Goal: Task Accomplishment & Management: Manage account settings

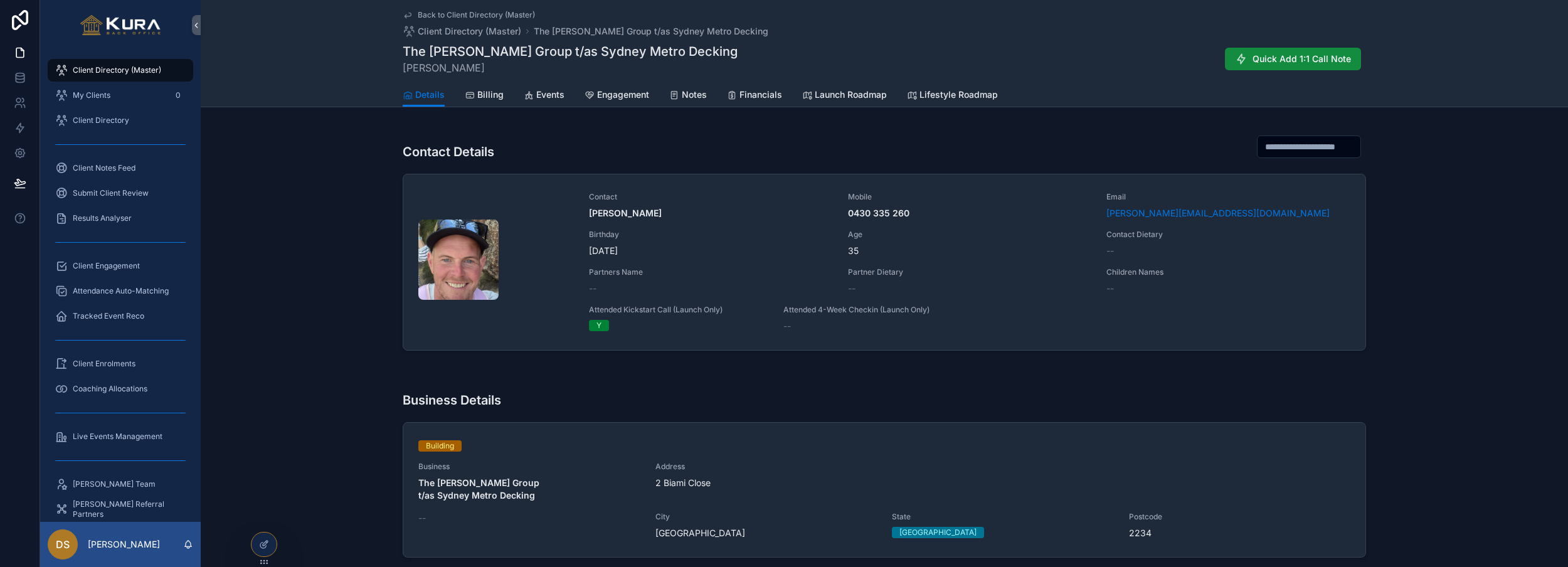
scroll to position [217, 0]
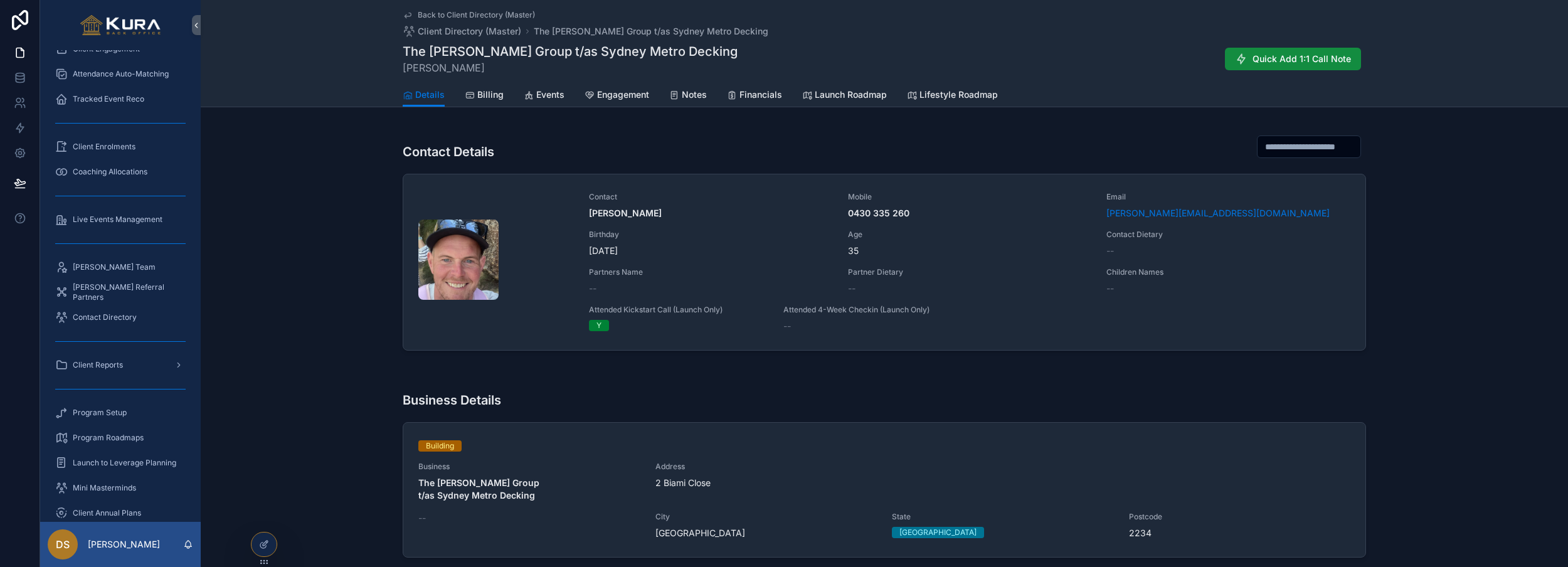
click at [368, 201] on div "Contact Details Contact [PERSON_NAME] Mobile [PHONE_NUMBER] Email [PERSON_NAME]…" at bounding box center [884, 241] width 1367 height 238
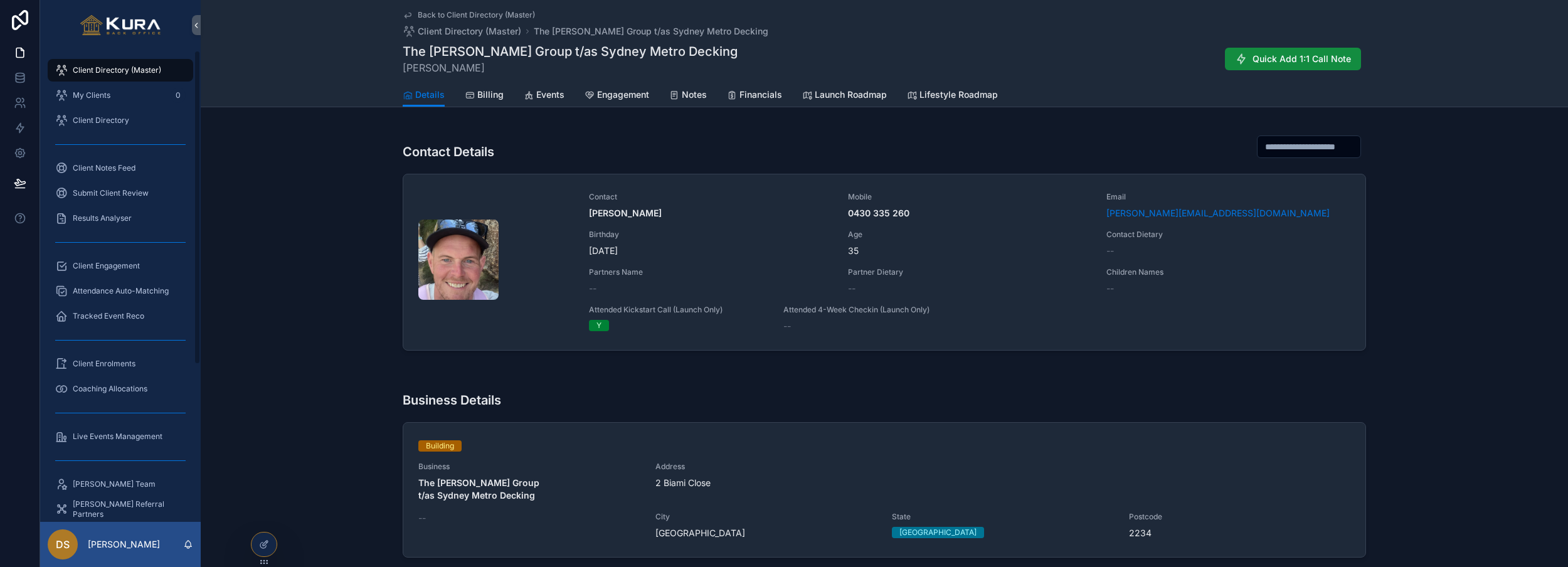
click at [102, 71] on span "Client Directory (Master)" at bounding box center [117, 71] width 89 height 10
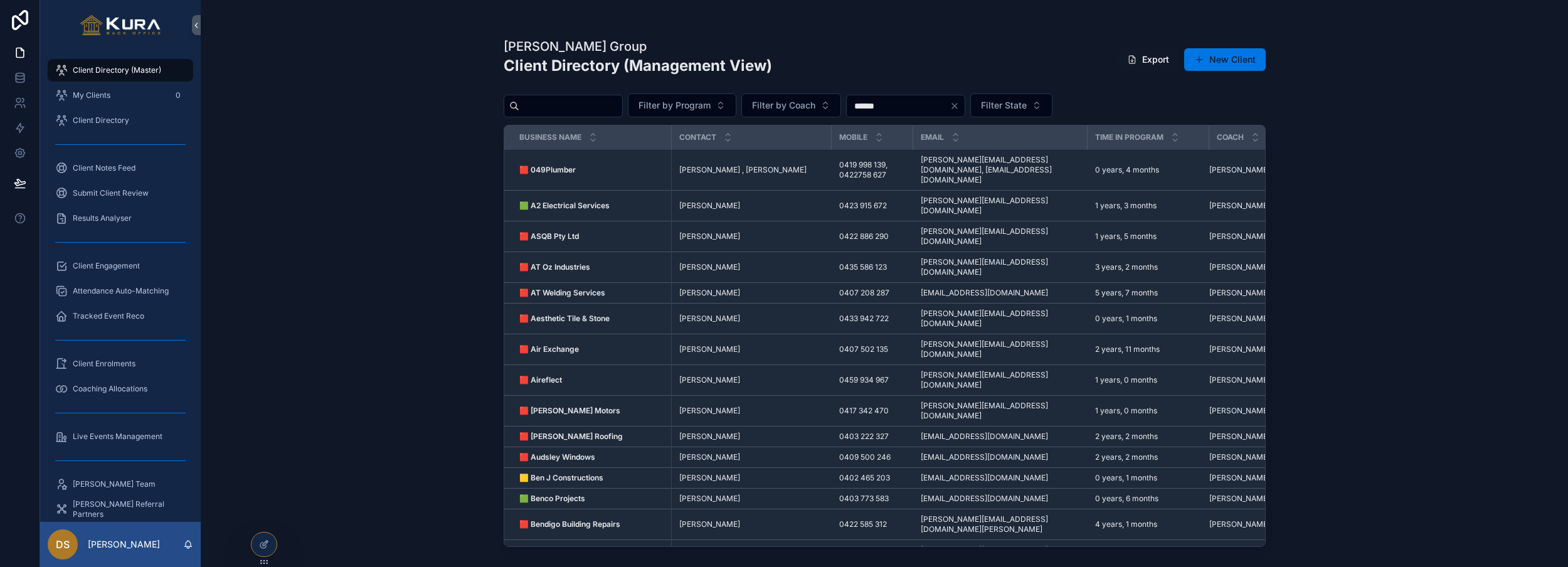
click at [405, 327] on div "[PERSON_NAME] Group Client Directory (Management View) Export New Client Filter…" at bounding box center [884, 284] width 1367 height 567
click at [570, 167] on strong "🟥 049Plumber" at bounding box center [547, 170] width 56 height 10
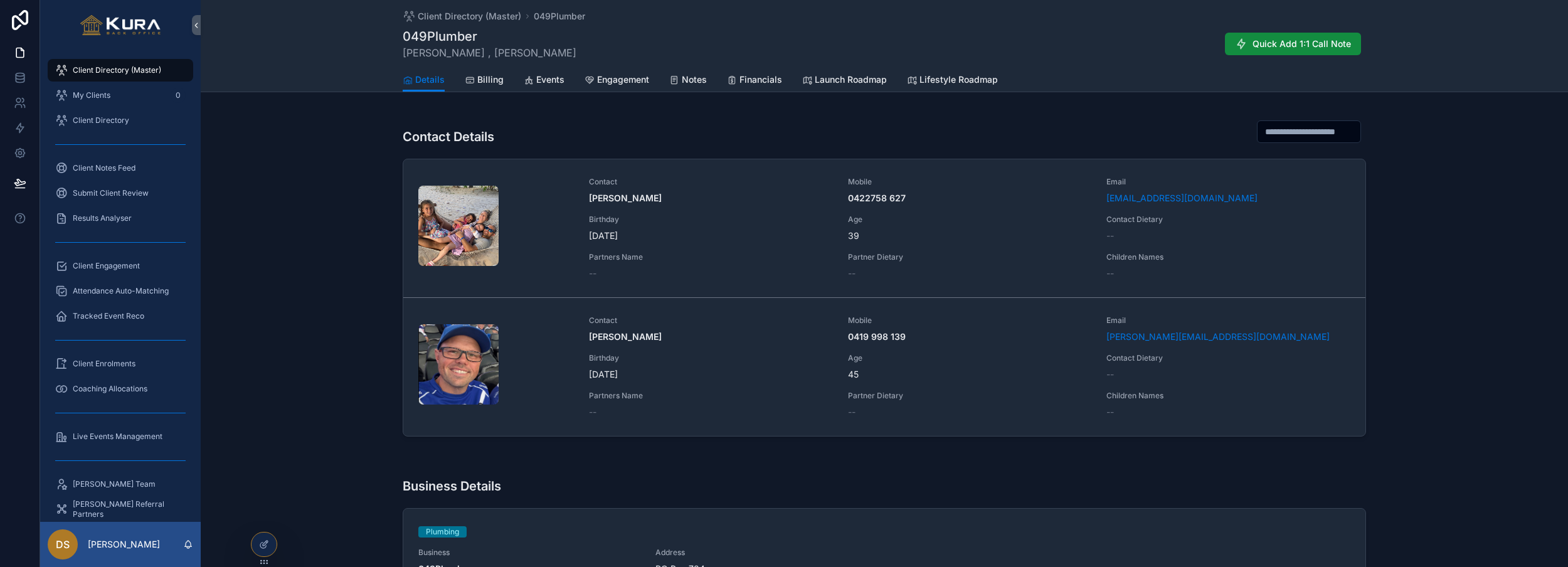
click at [384, 259] on div "Contact Details Contact [PERSON_NAME] Mobile 0422758 627 Email [EMAIL_ADDRESS][…" at bounding box center [884, 277] width 1367 height 339
click at [103, 122] on span "Client Directory" at bounding box center [100, 120] width 56 height 10
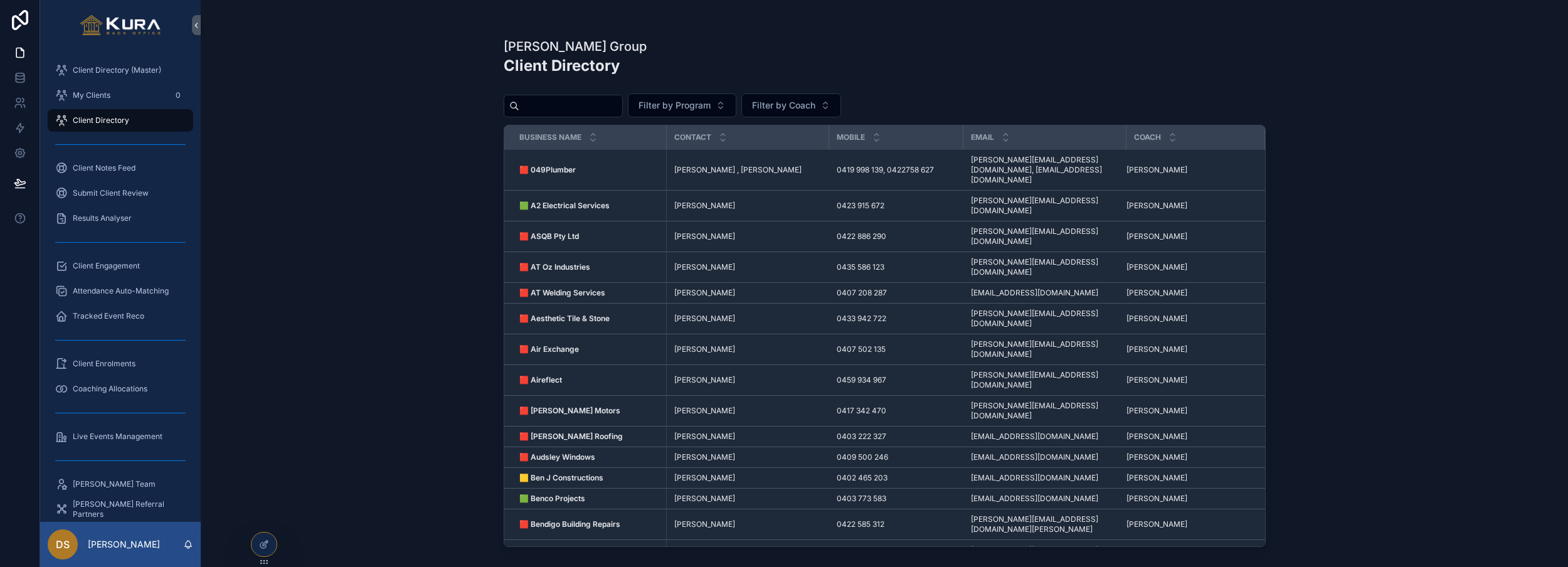
click at [566, 168] on strong "🟥 049Plumber" at bounding box center [547, 170] width 56 height 10
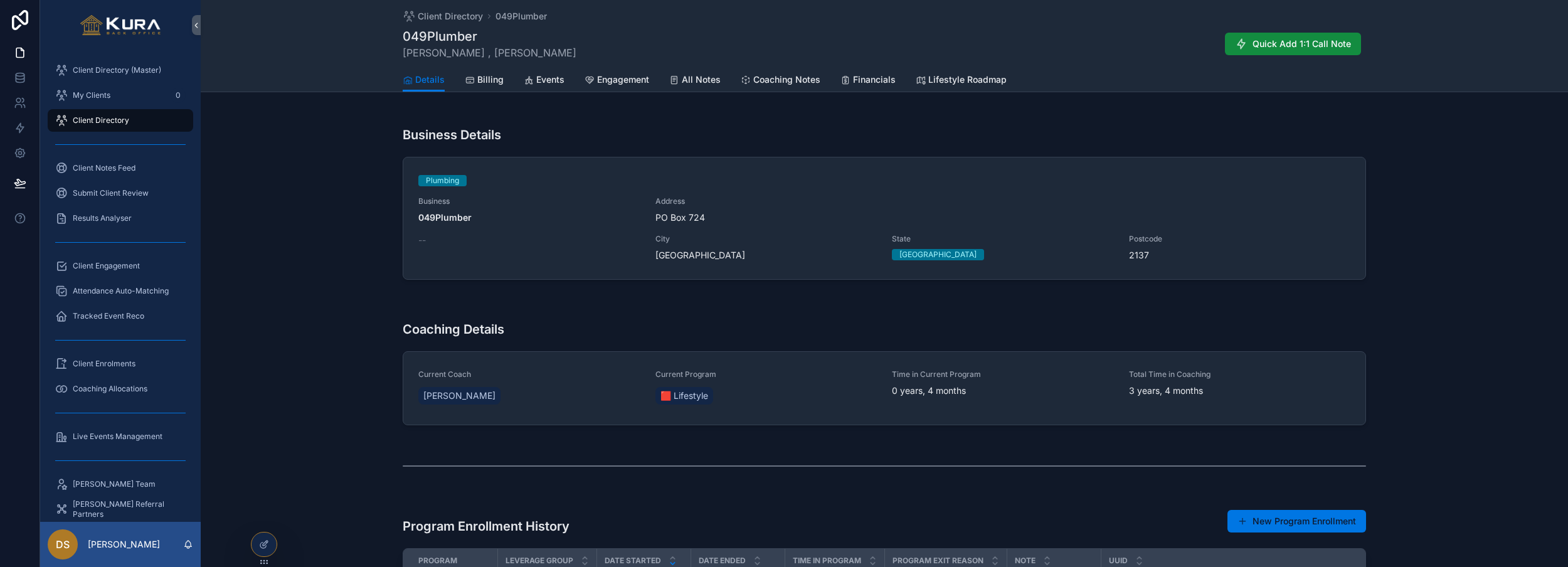
scroll to position [351, 0]
click at [273, 546] on div at bounding box center [264, 544] width 25 height 24
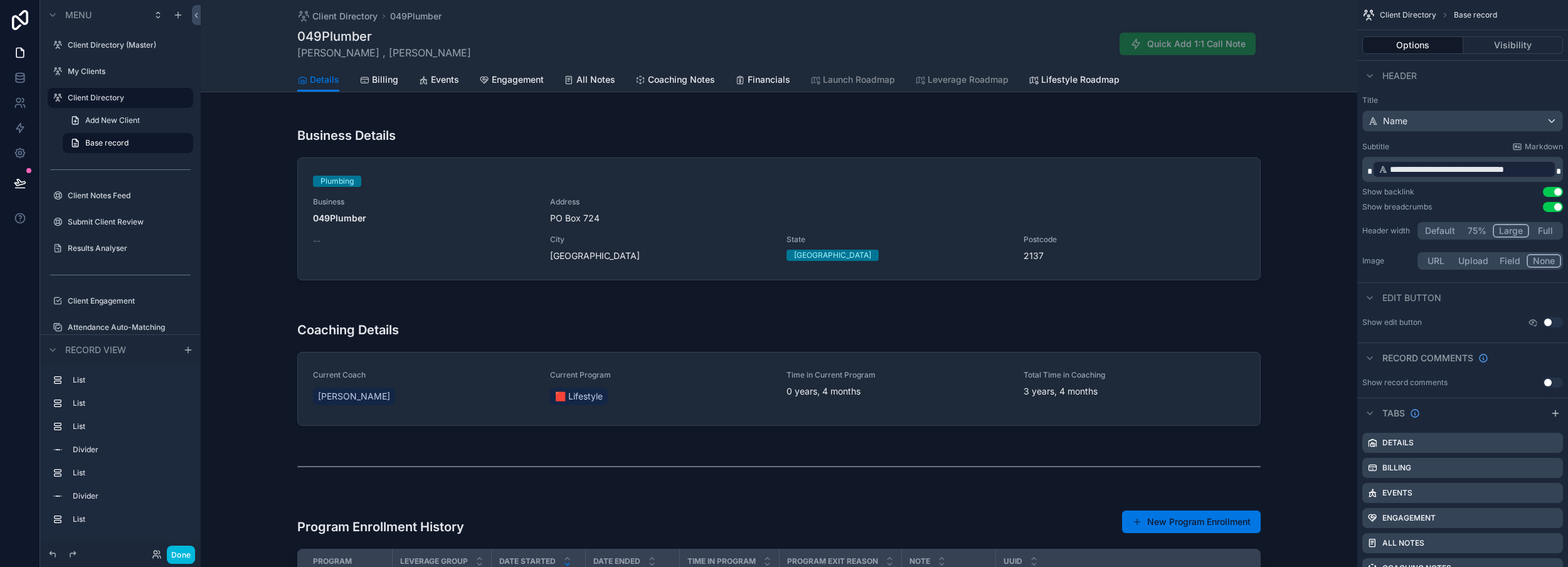
click at [707, 363] on div "scrollable content" at bounding box center [779, 368] width 1157 height 135
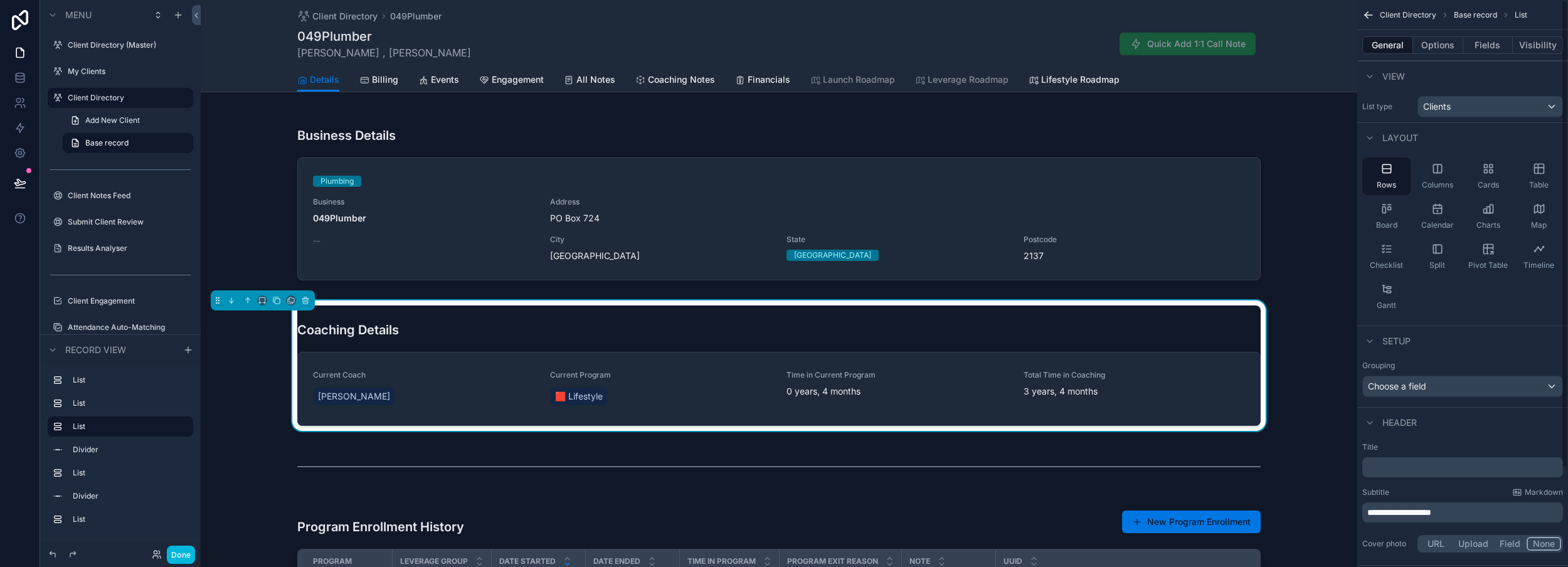
click at [1487, 42] on button "Fields" at bounding box center [1489, 45] width 50 height 17
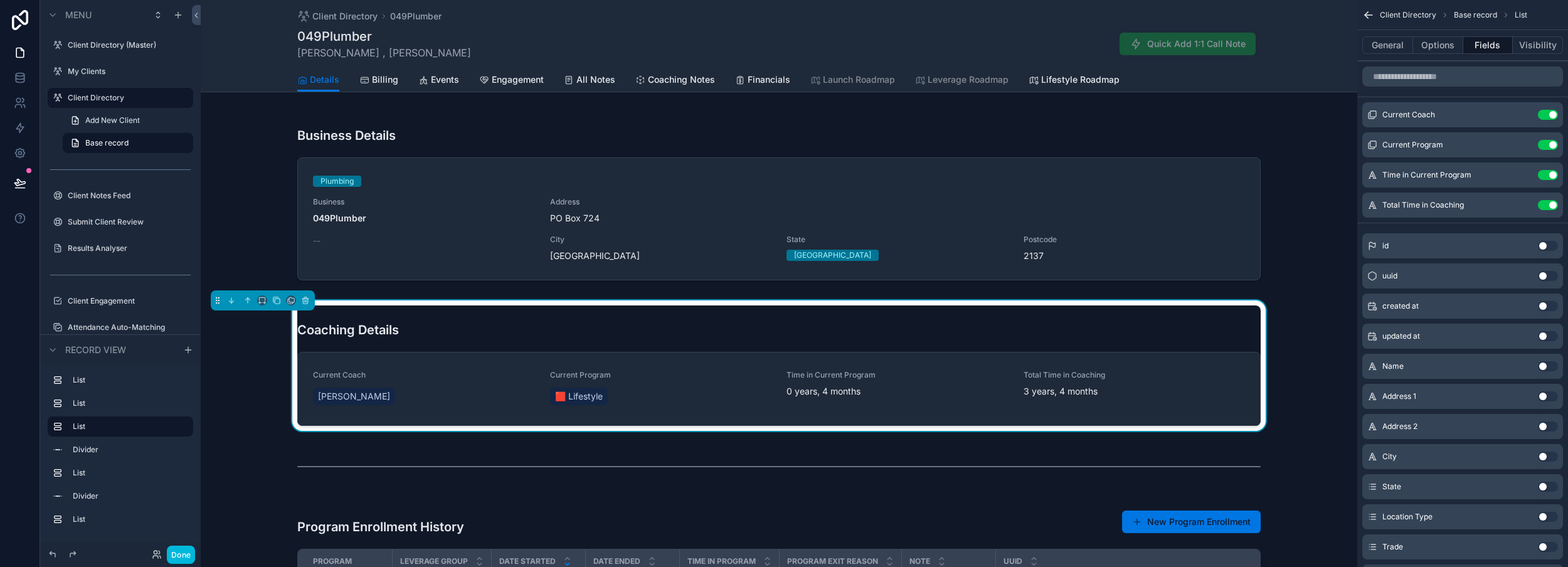
click at [0, 0] on icon "scrollable content" at bounding box center [0, 0] width 0 height 0
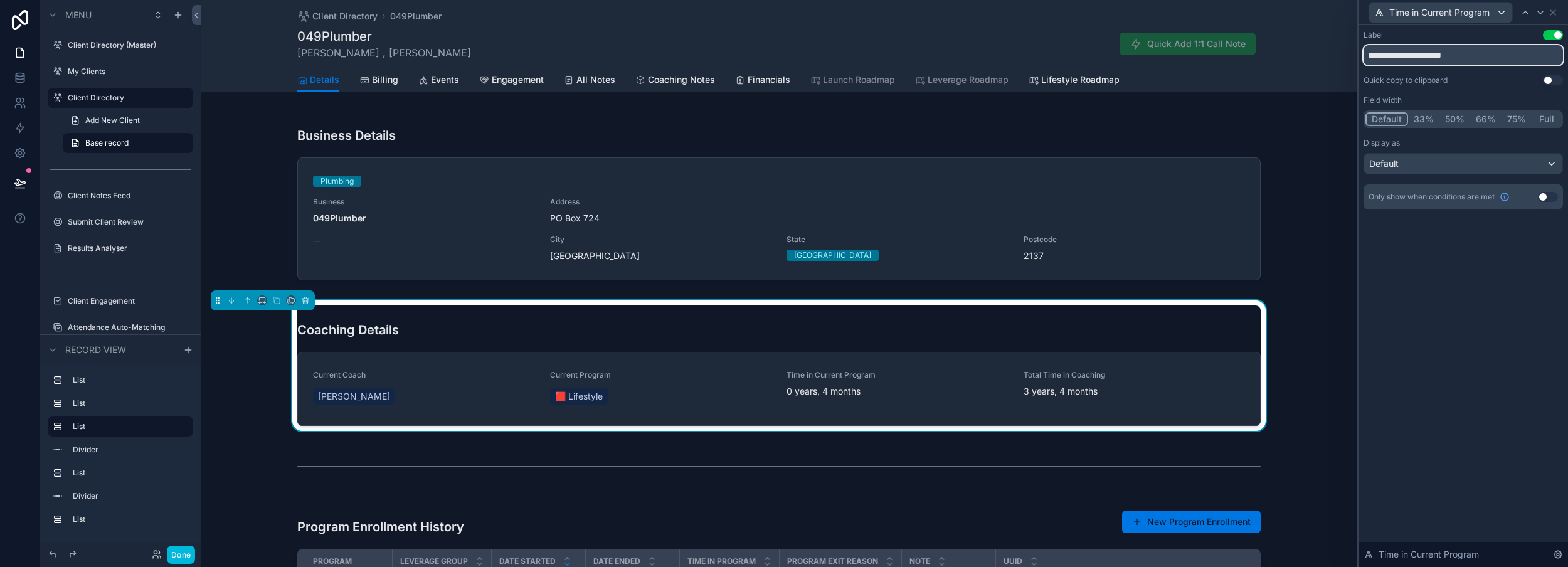
click at [1433, 53] on input "**********" at bounding box center [1464, 55] width 199 height 20
click at [1552, 12] on icon at bounding box center [1553, 13] width 10 height 10
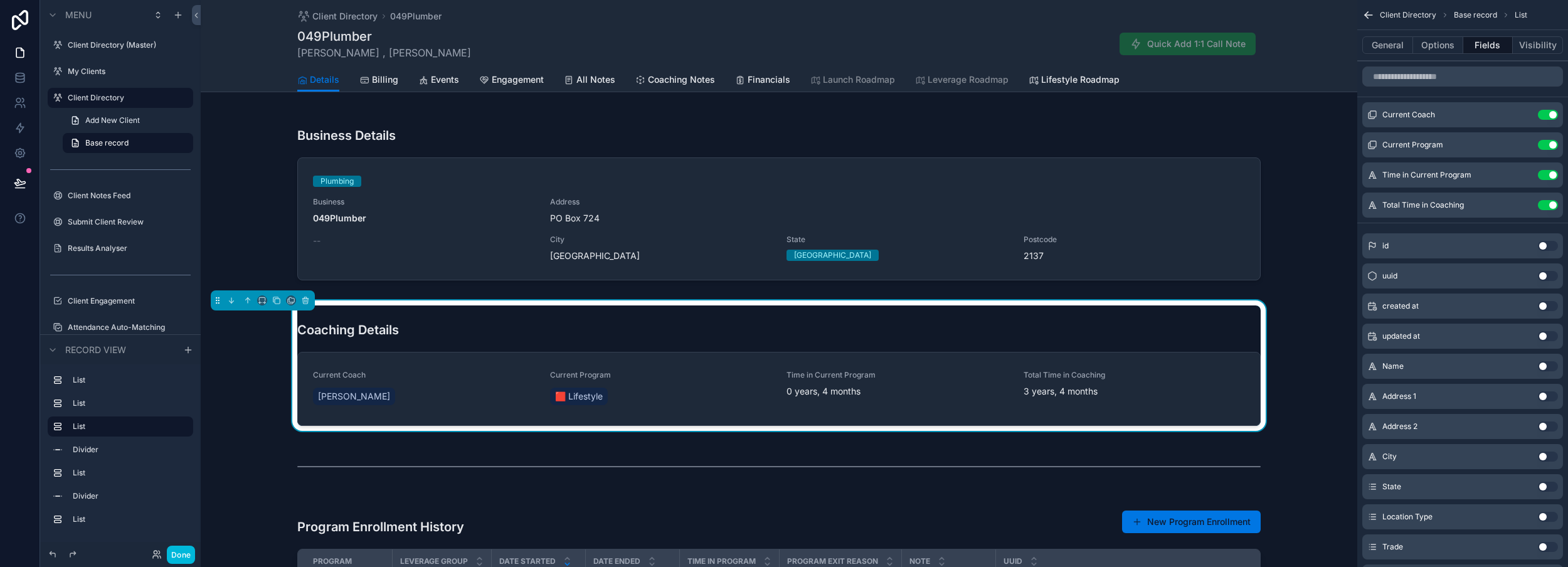
click at [259, 389] on div "Coaching Details Current Coach [PERSON_NAME] Current Program 🟥 Lifestyle Time i…" at bounding box center [779, 368] width 1157 height 135
click at [185, 552] on button "Done" at bounding box center [181, 555] width 28 height 18
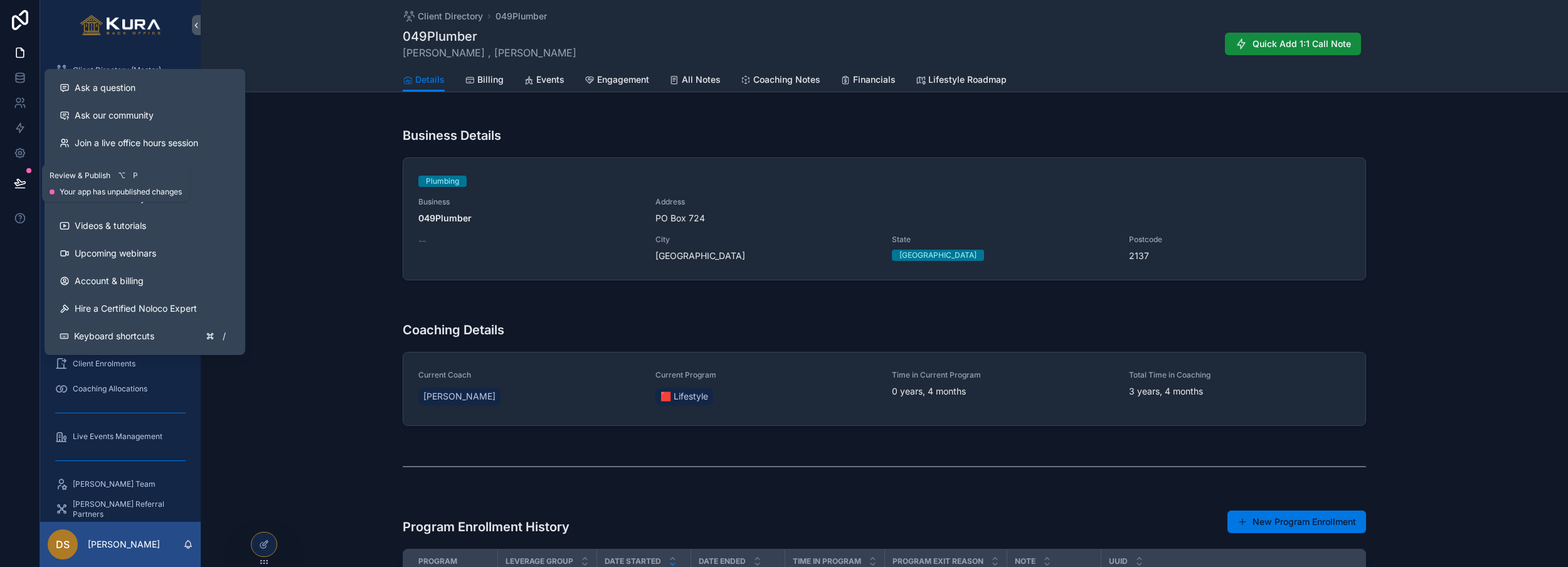
click at [16, 173] on button at bounding box center [20, 183] width 28 height 35
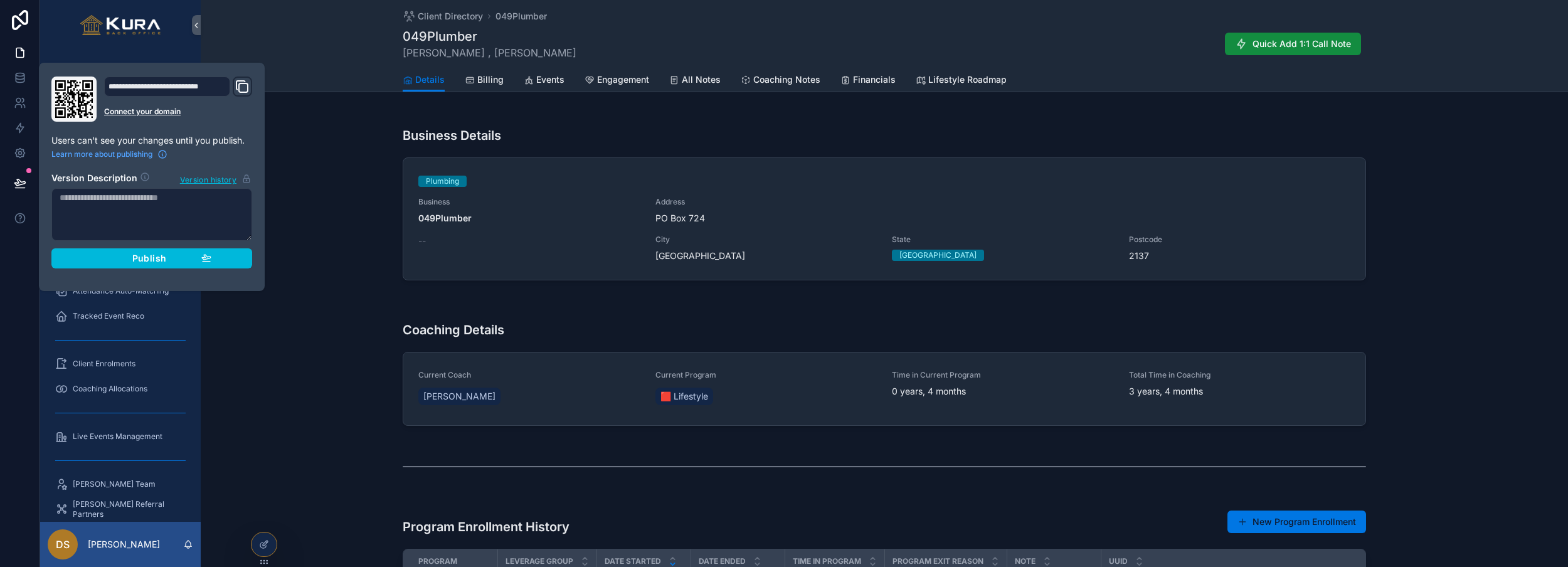
click at [189, 258] on div "Publish" at bounding box center [151, 258] width 119 height 11
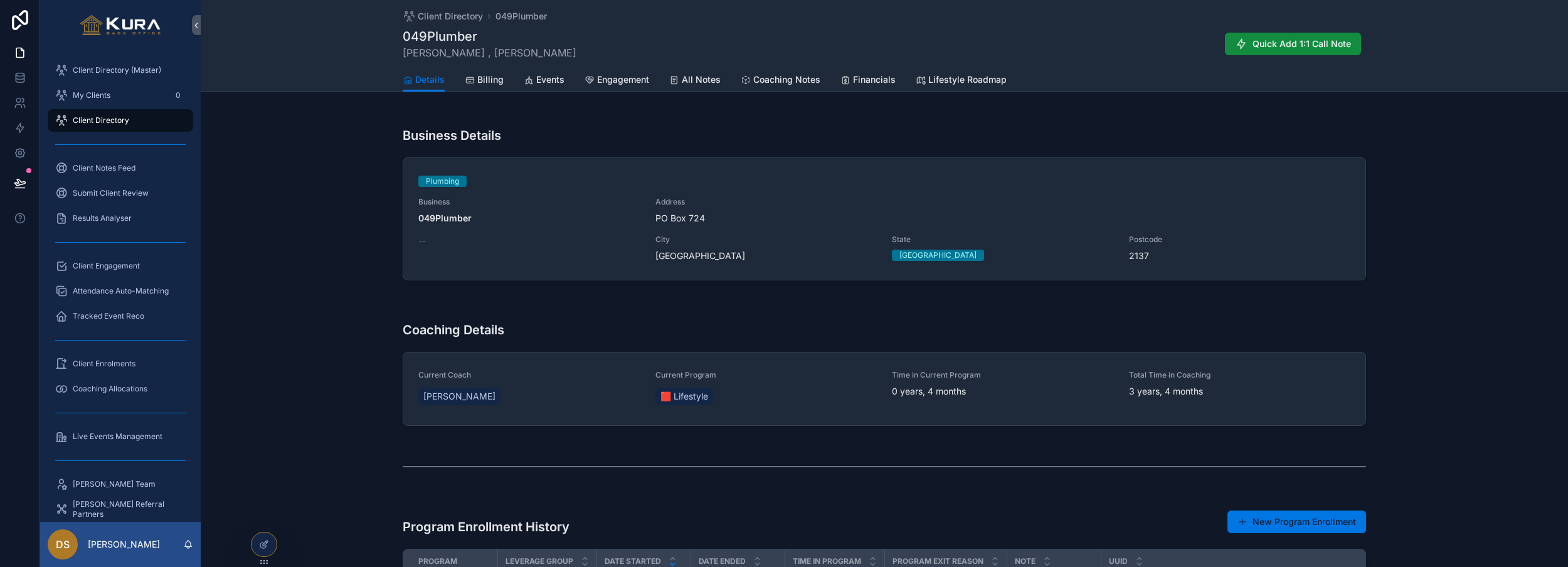
click at [328, 187] on div "Business Details Plumbing Business 049Plumber Address [STREET_ADDRESS] Postcode…" at bounding box center [884, 198] width 1367 height 184
